Goal: Information Seeking & Learning: Understand process/instructions

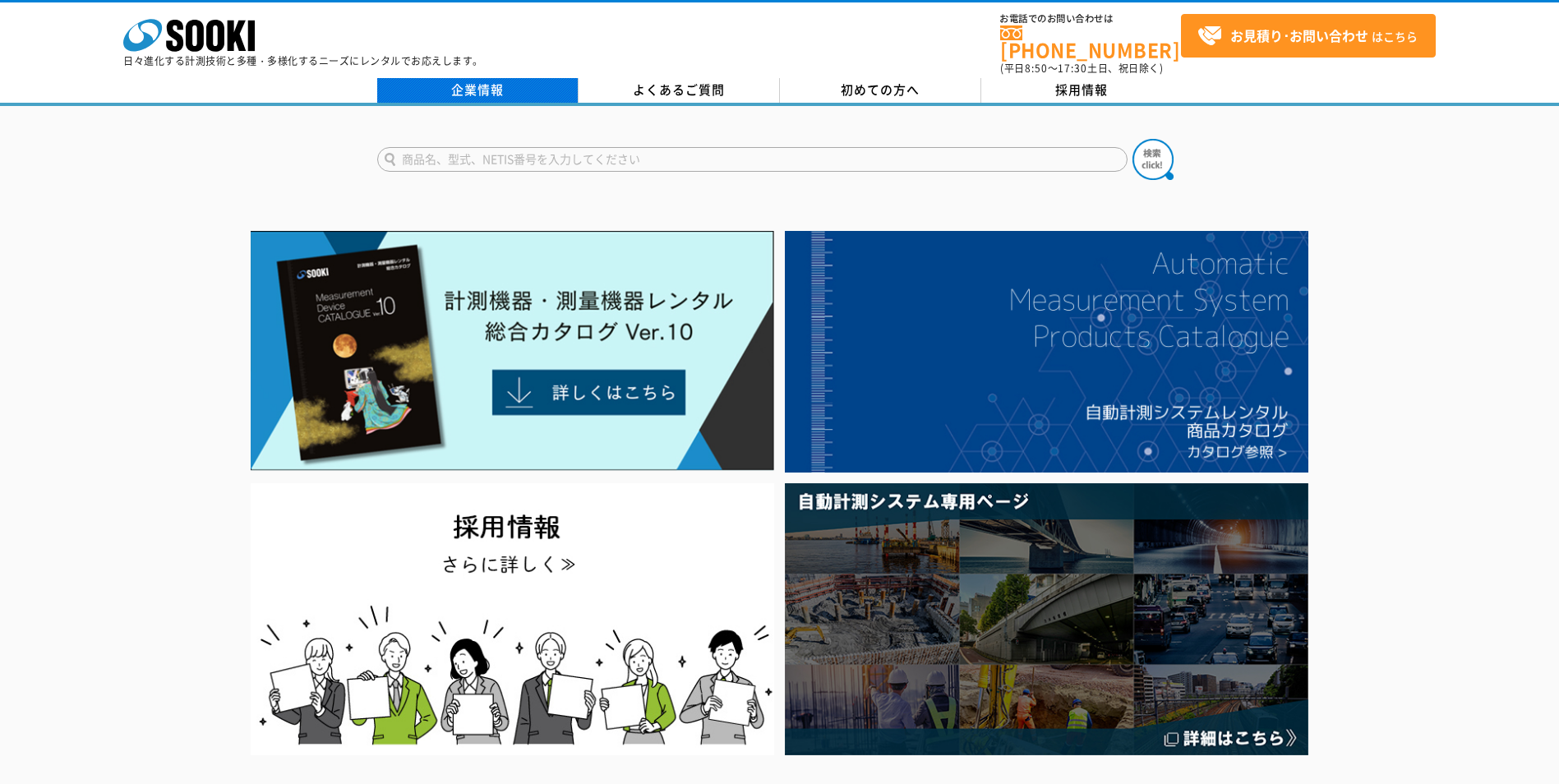
click at [490, 86] on link "企業情報" at bounding box center [477, 90] width 201 height 25
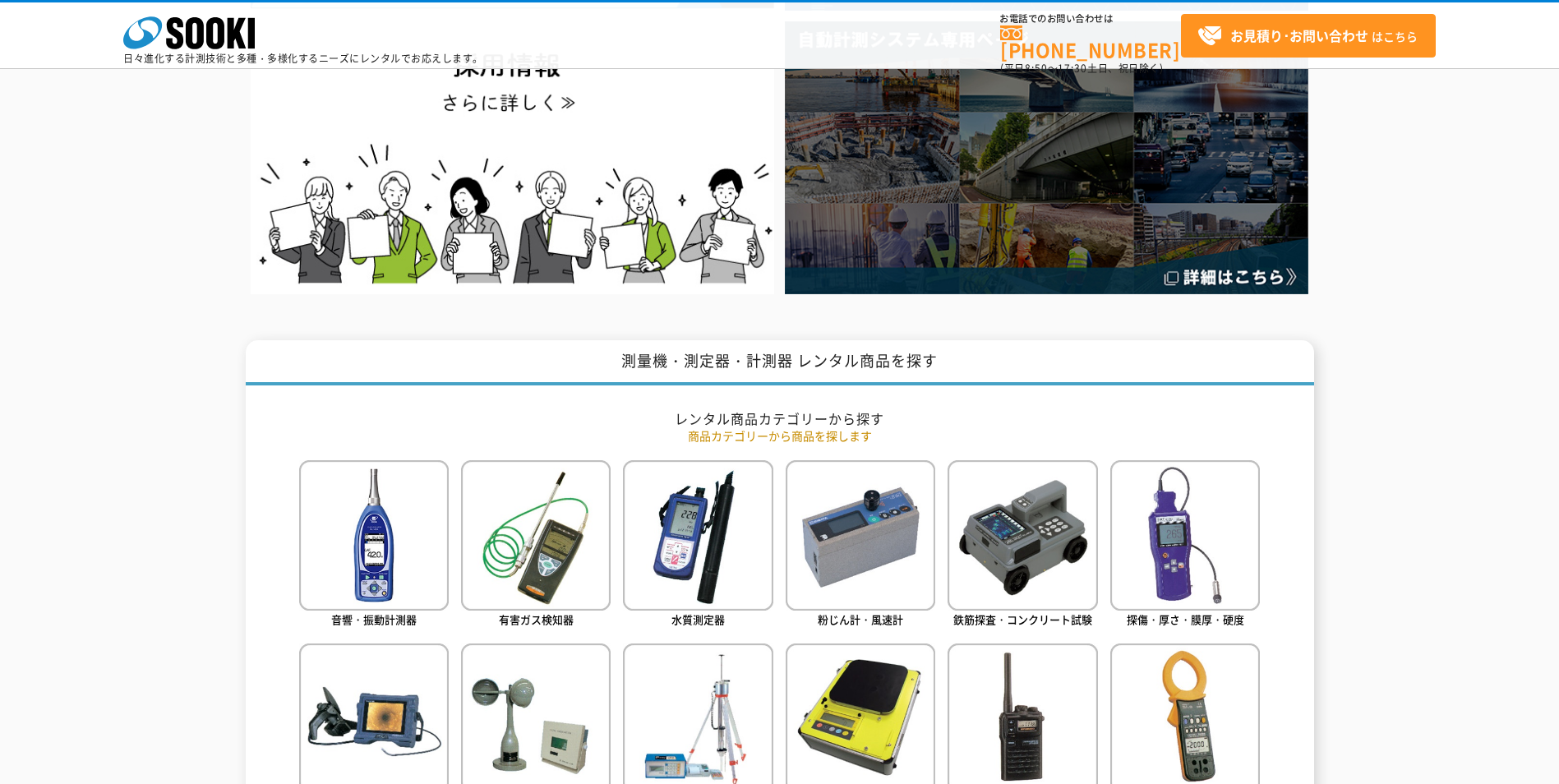
scroll to position [493, 0]
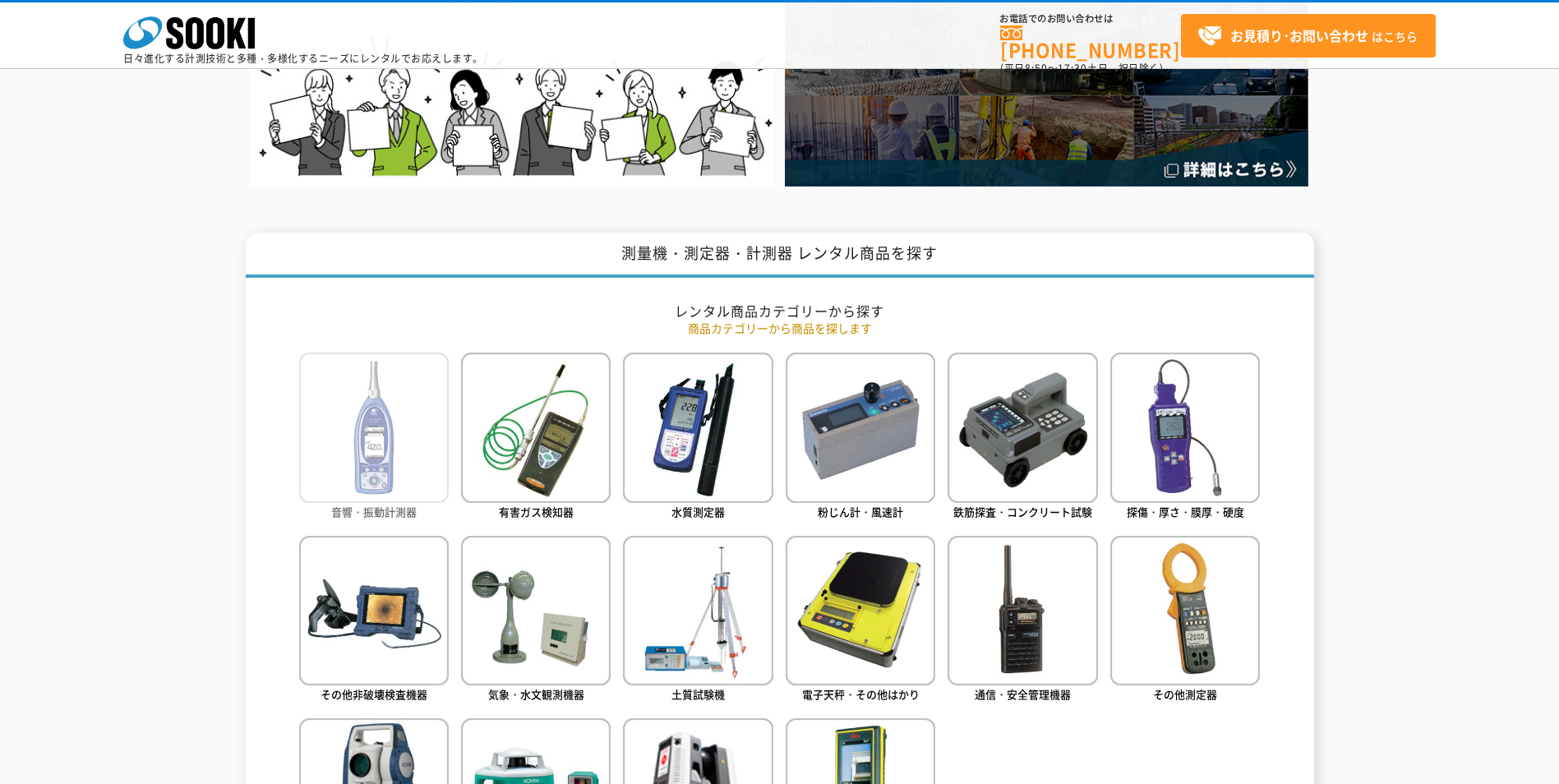
click at [366, 409] on img at bounding box center [373, 427] width 149 height 149
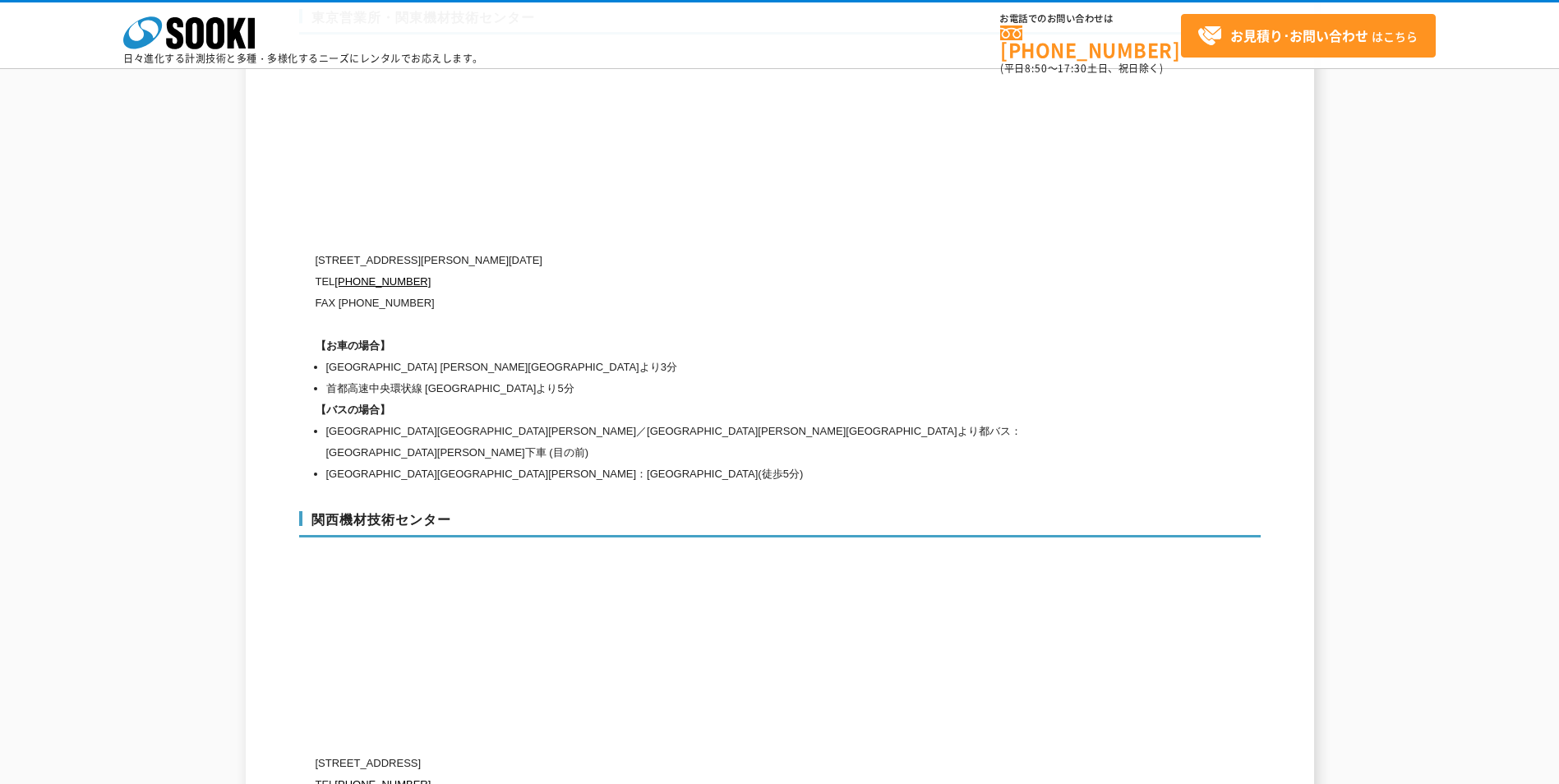
scroll to position [7348, 0]
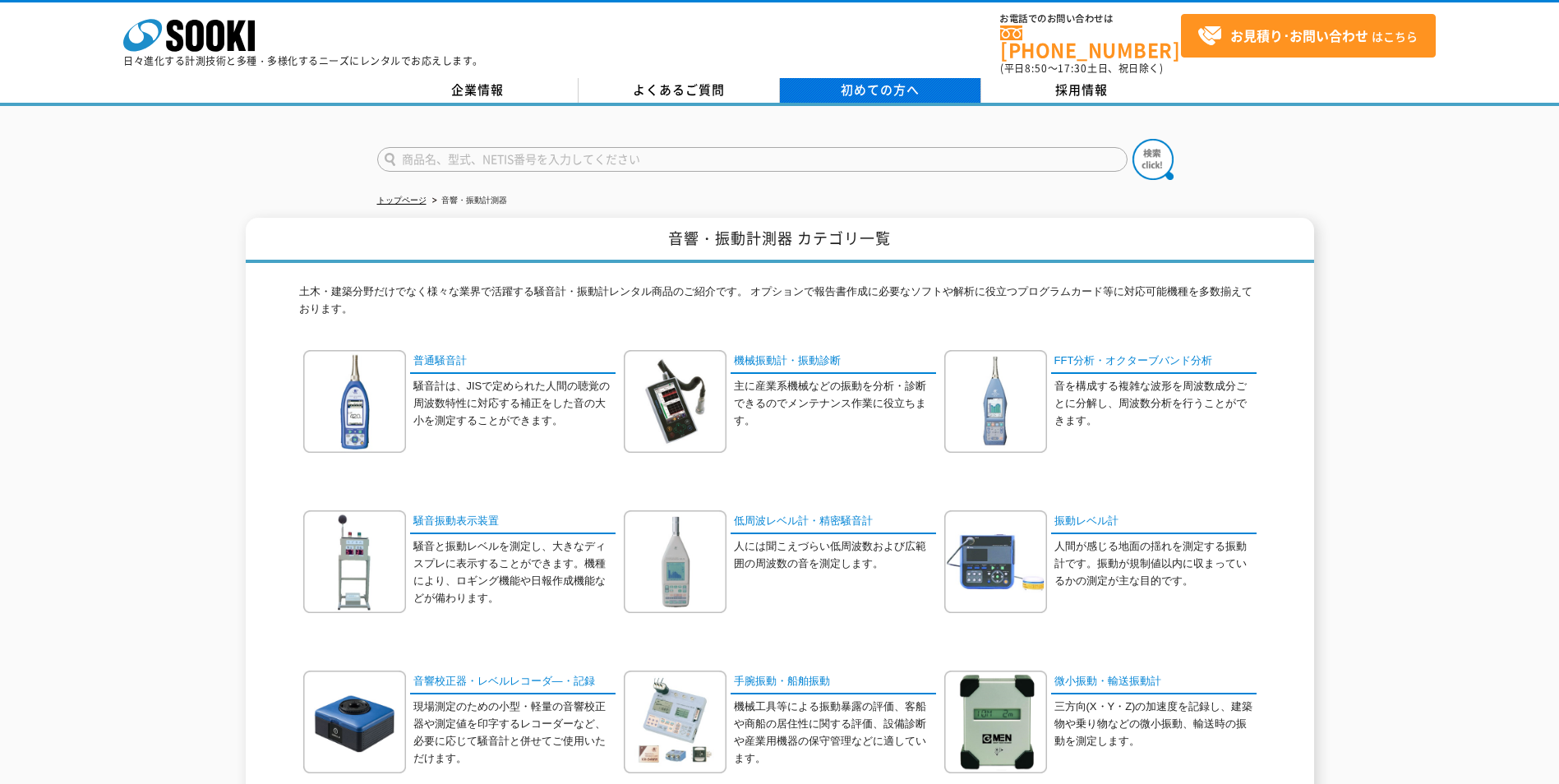
click at [923, 84] on link "初めての方へ" at bounding box center [880, 90] width 201 height 25
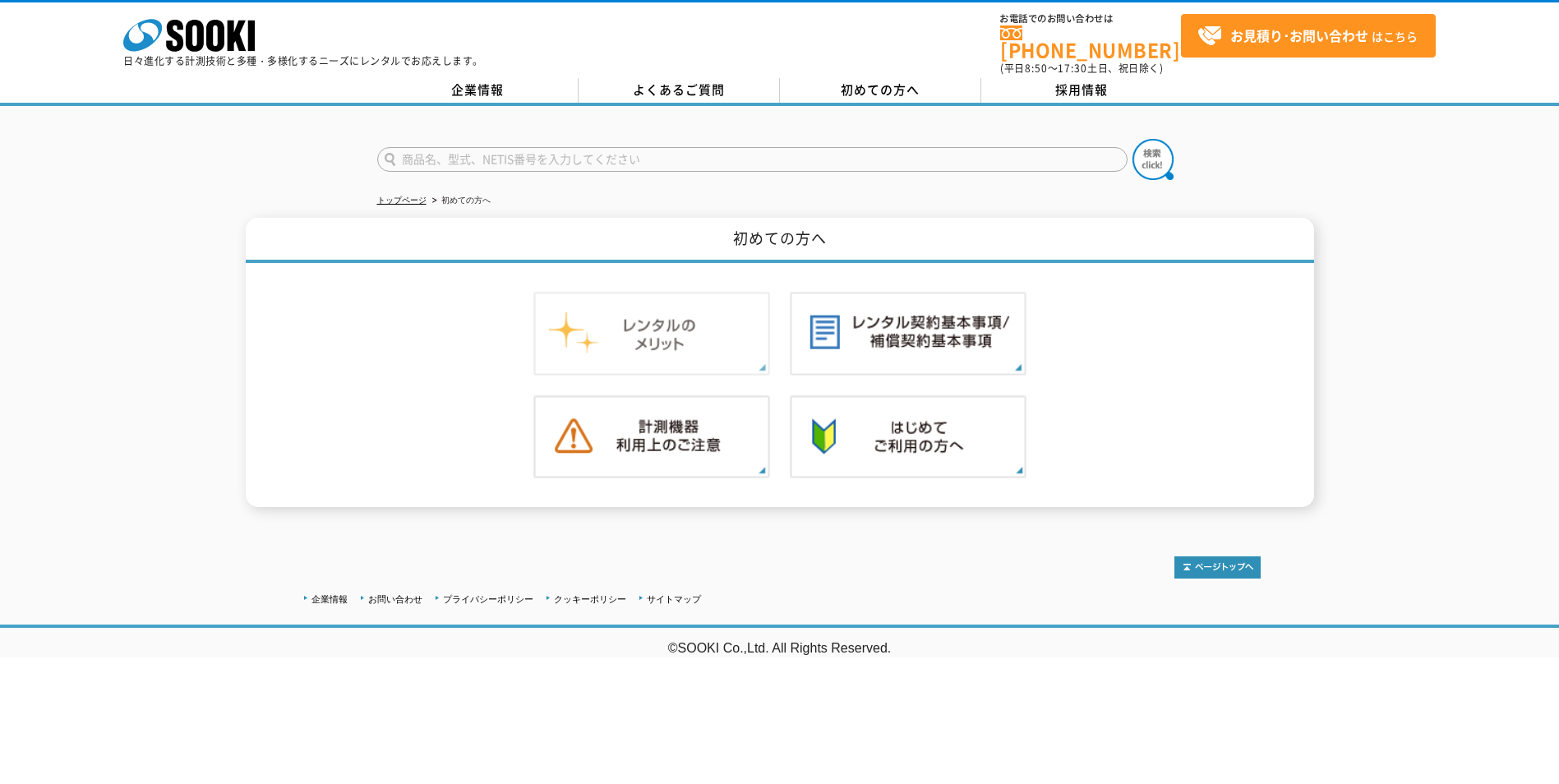
click at [726, 313] on img at bounding box center [652, 333] width 237 height 84
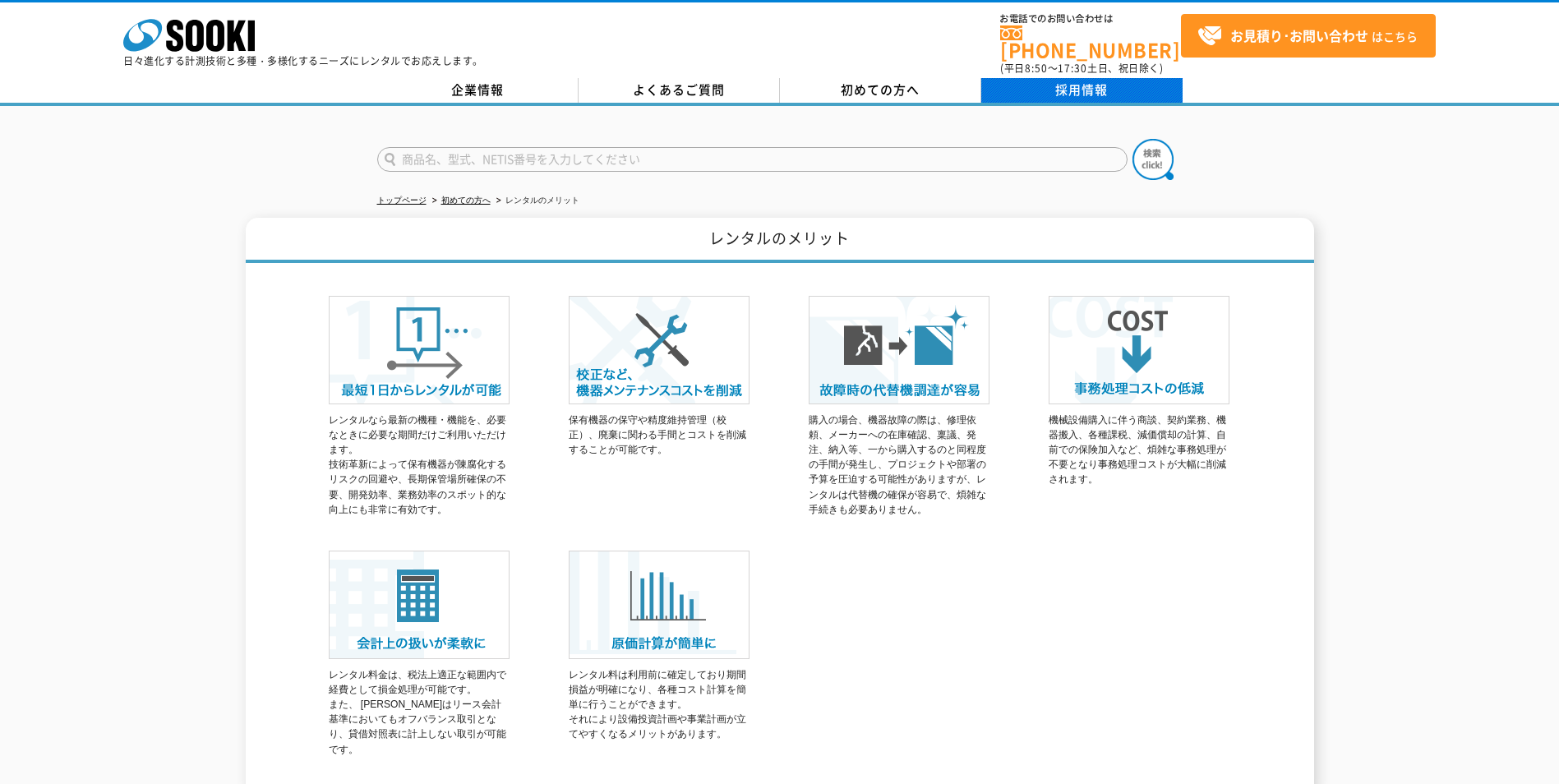
click at [1076, 78] on link "採用情報" at bounding box center [1081, 90] width 201 height 25
